Goal: Task Accomplishment & Management: Complete application form

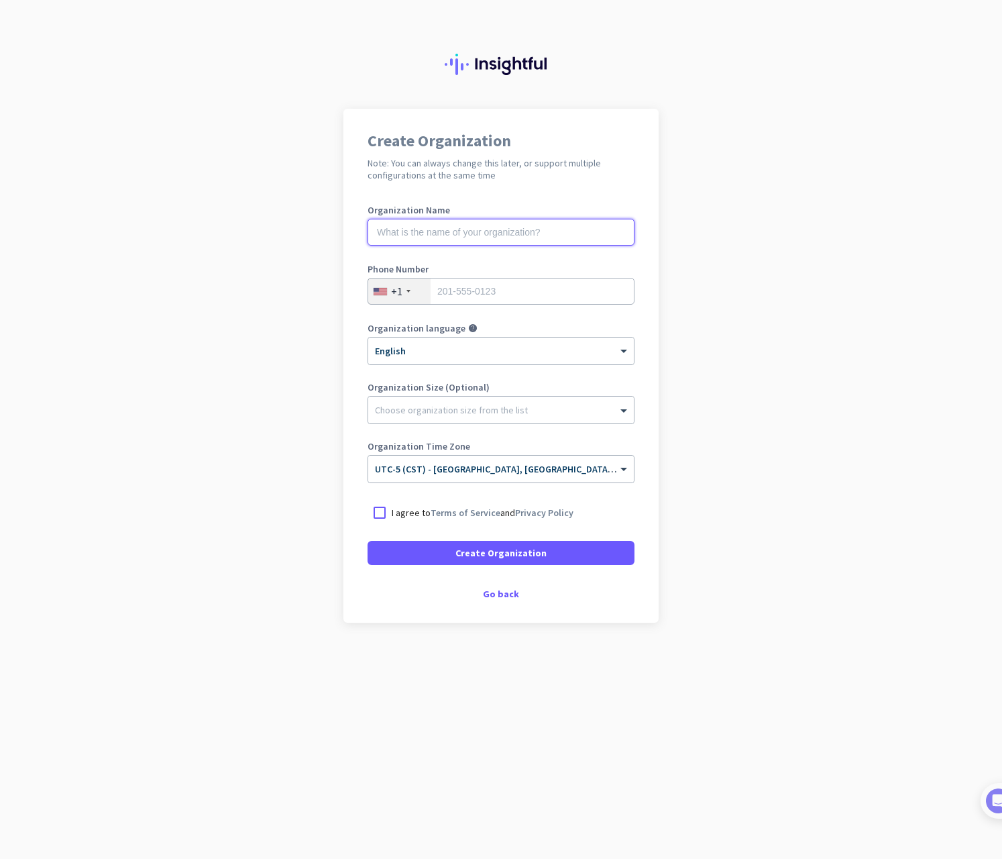
click at [489, 233] on input "text" at bounding box center [501, 232] width 267 height 27
click at [386, 510] on div at bounding box center [380, 512] width 24 height 24
click at [411, 231] on input "text" at bounding box center [501, 232] width 267 height 27
drag, startPoint x: 411, startPoint y: 231, endPoint x: 394, endPoint y: 231, distance: 16.1
click at [394, 231] on input "text" at bounding box center [501, 232] width 267 height 27
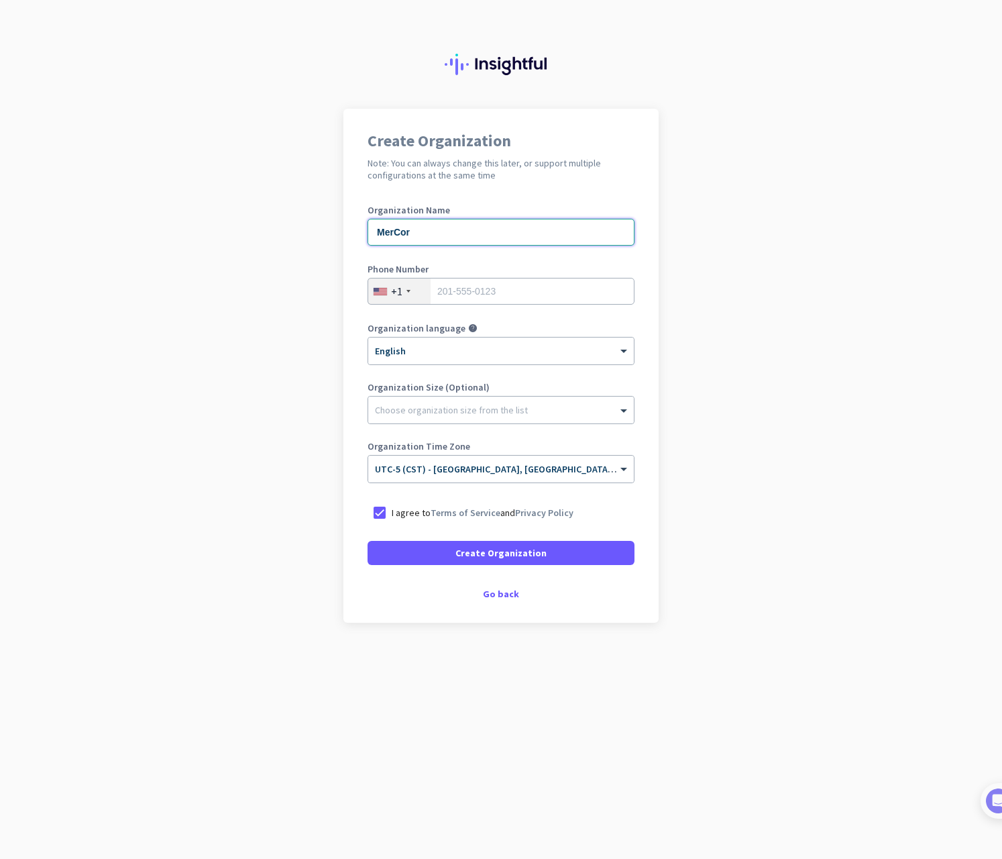
click at [401, 228] on input "MerCor" at bounding box center [501, 232] width 267 height 27
click at [390, 227] on input "MerCor" at bounding box center [501, 232] width 267 height 27
drag, startPoint x: 394, startPoint y: 227, endPoint x: 425, endPoint y: 231, distance: 31.8
click at [423, 231] on input "MerCor" at bounding box center [501, 232] width 267 height 27
type input "MerCor"
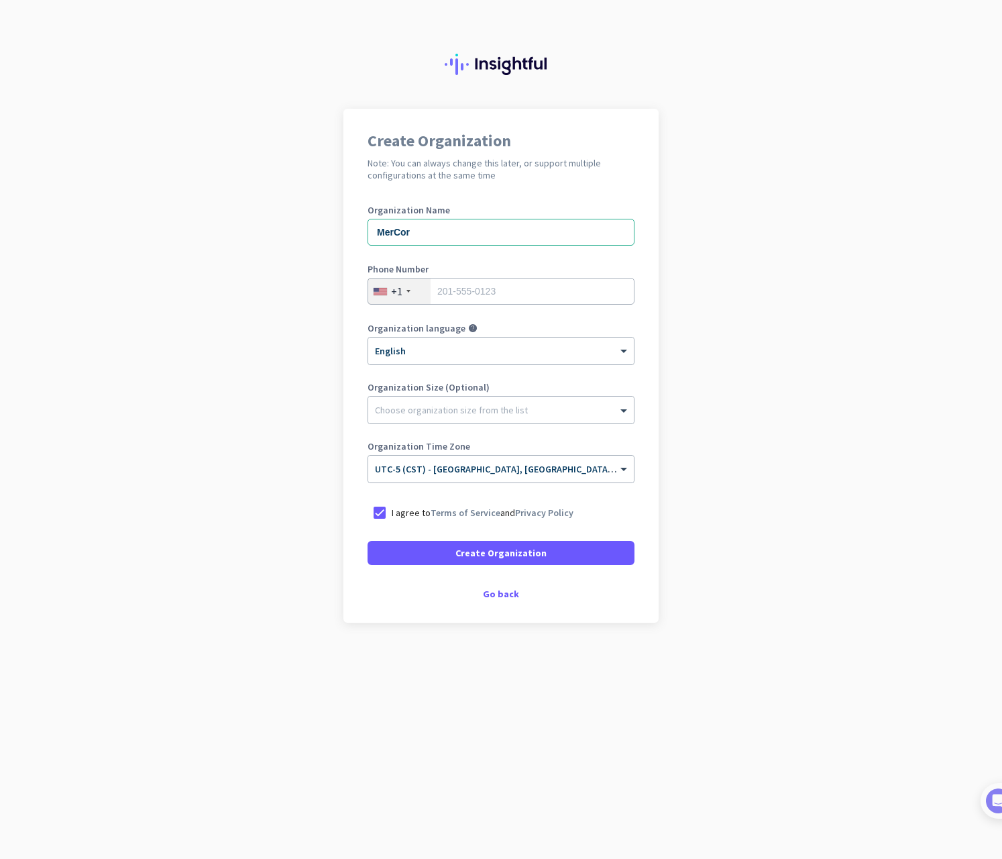
click at [759, 235] on app-onboarding-organization "Create Organization Note: You can always change this later, or support multiple…" at bounding box center [501, 399] width 1002 height 581
